Goal: Task Accomplishment & Management: Manage account settings

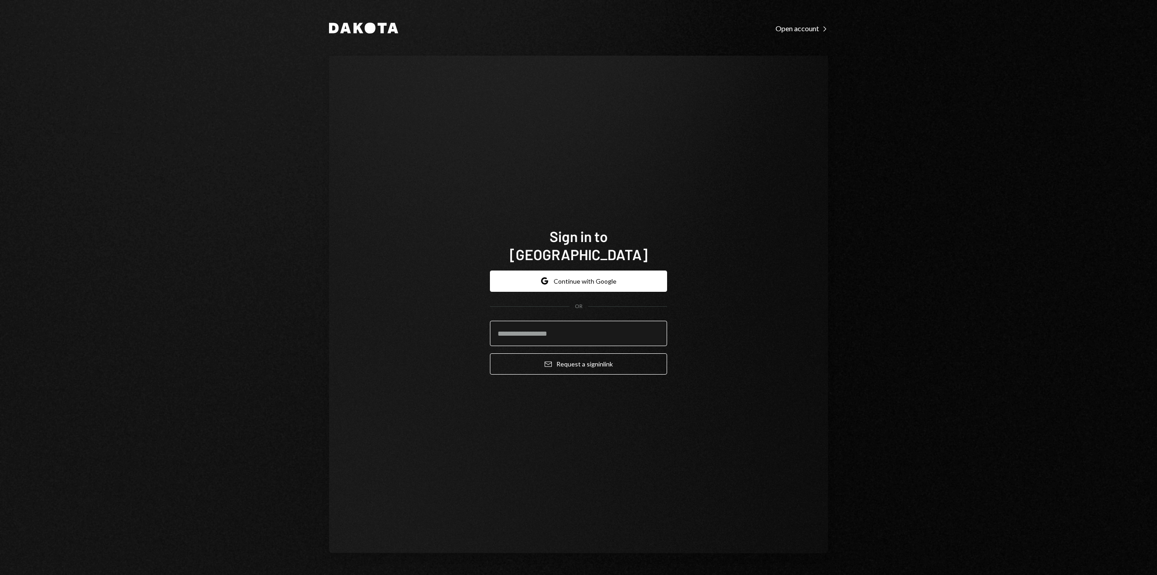
click at [562, 330] on input "email" at bounding box center [578, 332] width 177 height 25
type input "**********"
click at [574, 357] on button "Email Request a sign in link" at bounding box center [578, 363] width 177 height 21
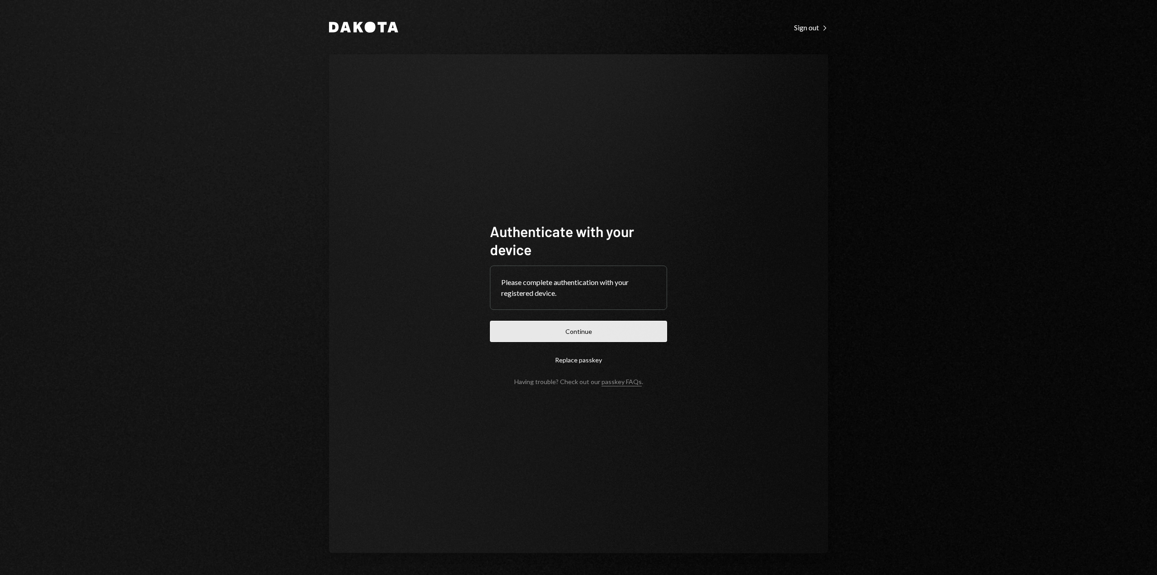
click at [517, 334] on button "Continue" at bounding box center [578, 330] width 177 height 21
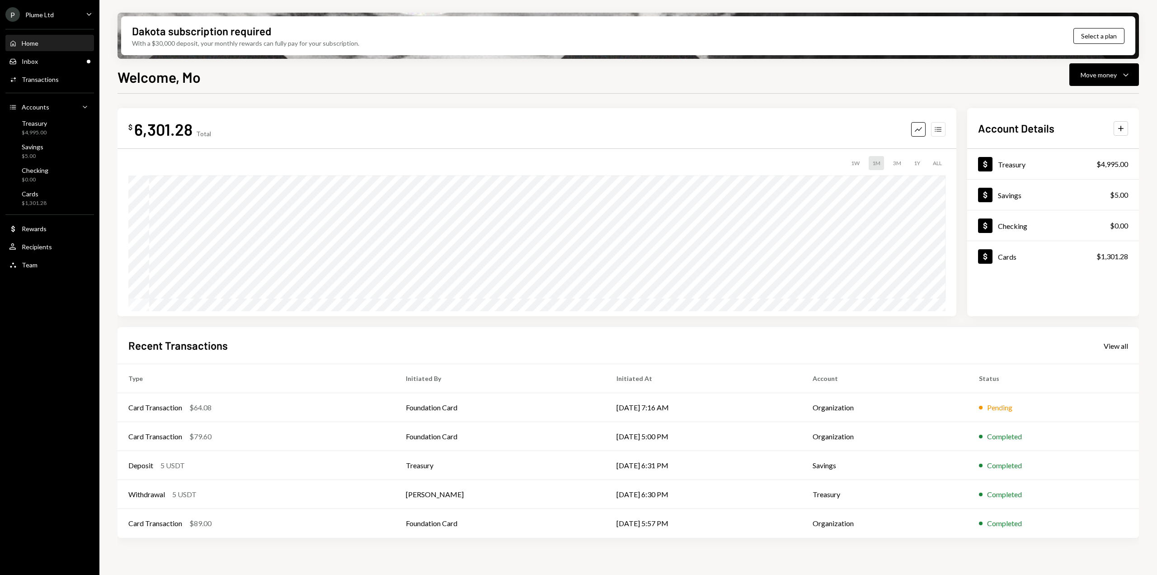
click at [940, 132] on icon "Accounts" at bounding box center [938, 129] width 9 height 9
click at [71, 13] on div "P Plume Ltd Caret Down" at bounding box center [49, 14] width 99 height 14
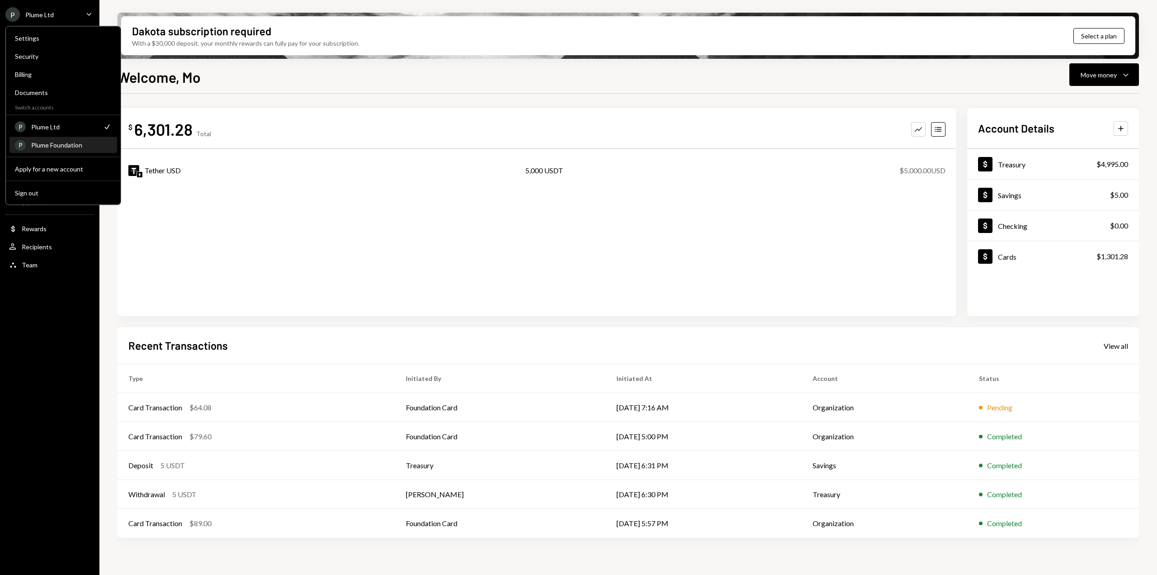
click at [48, 149] on div "P Plume Foundation" at bounding box center [63, 144] width 97 height 15
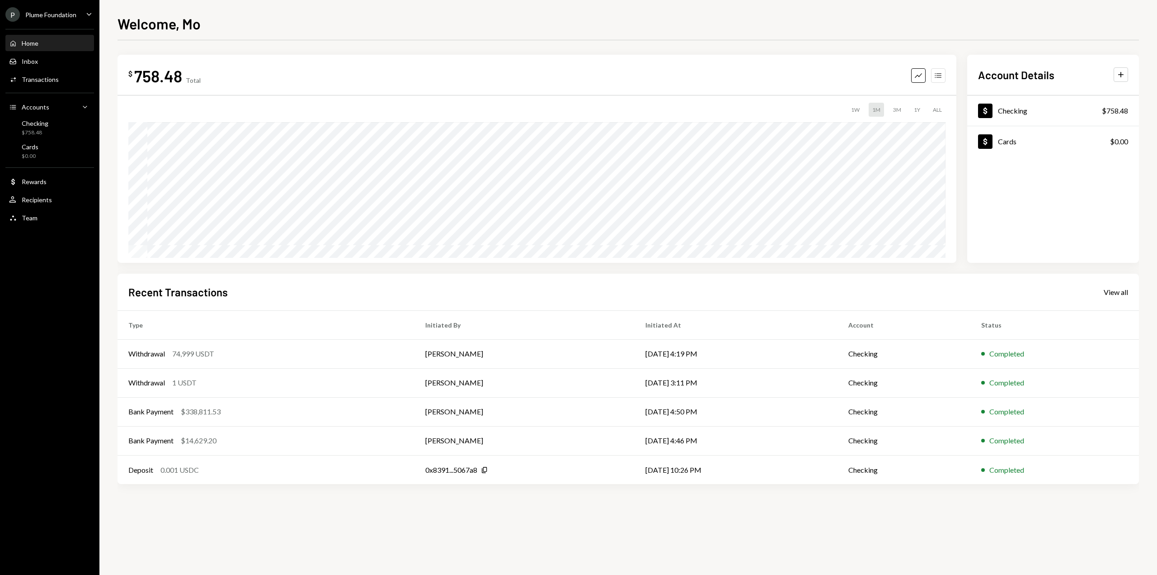
click at [941, 79] on icon "Accounts" at bounding box center [938, 75] width 9 height 9
click at [46, 15] on div "Plume Foundation" at bounding box center [50, 15] width 51 height 8
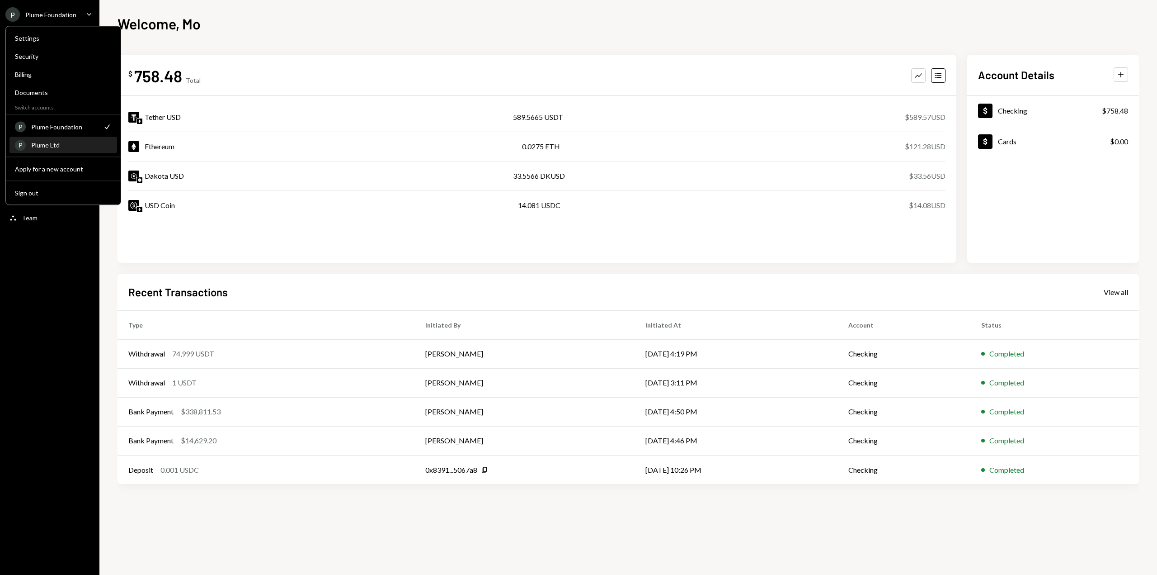
click at [56, 145] on div "Plume Ltd" at bounding box center [71, 145] width 80 height 8
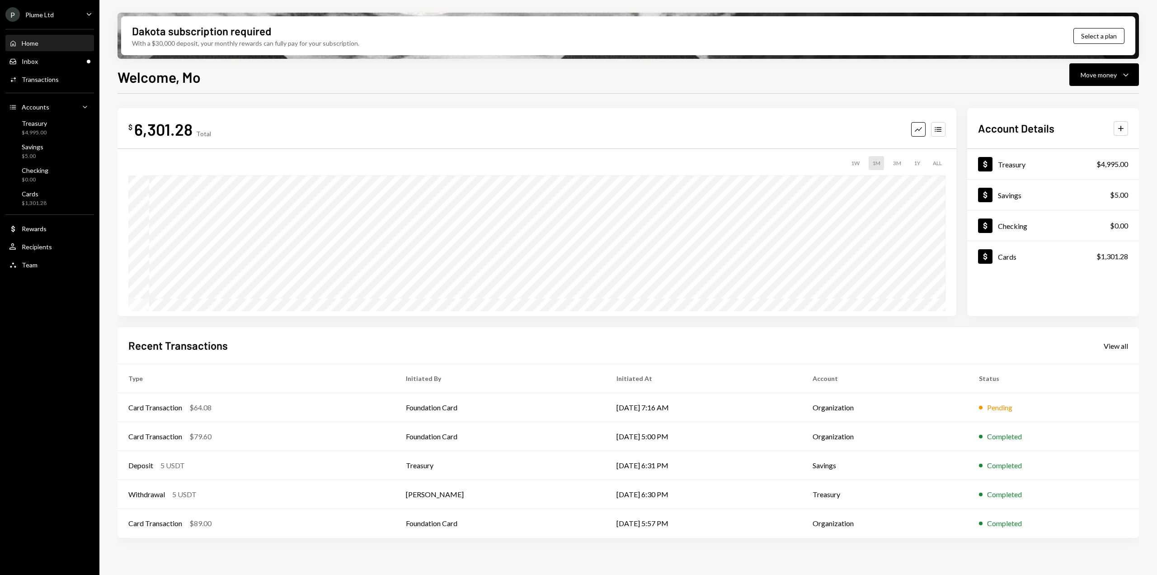
drag, startPoint x: 943, startPoint y: 134, endPoint x: 949, endPoint y: 137, distance: 6.1
click at [949, 137] on div "$ 6,301.28 Total Graph Accounts 1W 1M 3M 1Y ALL" at bounding box center [537, 212] width 839 height 208
click at [939, 123] on button "Accounts" at bounding box center [938, 129] width 14 height 14
